Goal: Navigation & Orientation: Find specific page/section

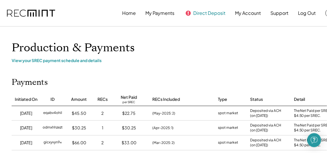
click at [200, 14] on button "Direct Deposit" at bounding box center [209, 13] width 32 height 12
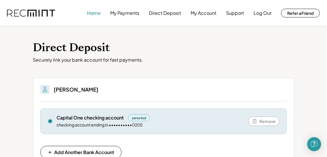
click at [93, 10] on button "Home" at bounding box center [94, 13] width 14 height 12
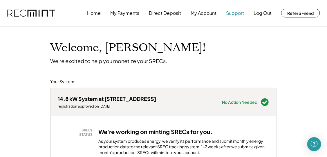
click at [237, 13] on button "Support" at bounding box center [235, 13] width 18 height 12
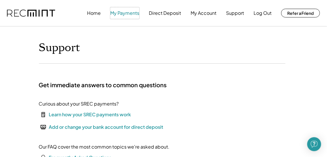
click at [122, 13] on button "My Payments" at bounding box center [124, 13] width 29 height 12
